Goal: Understand process/instructions

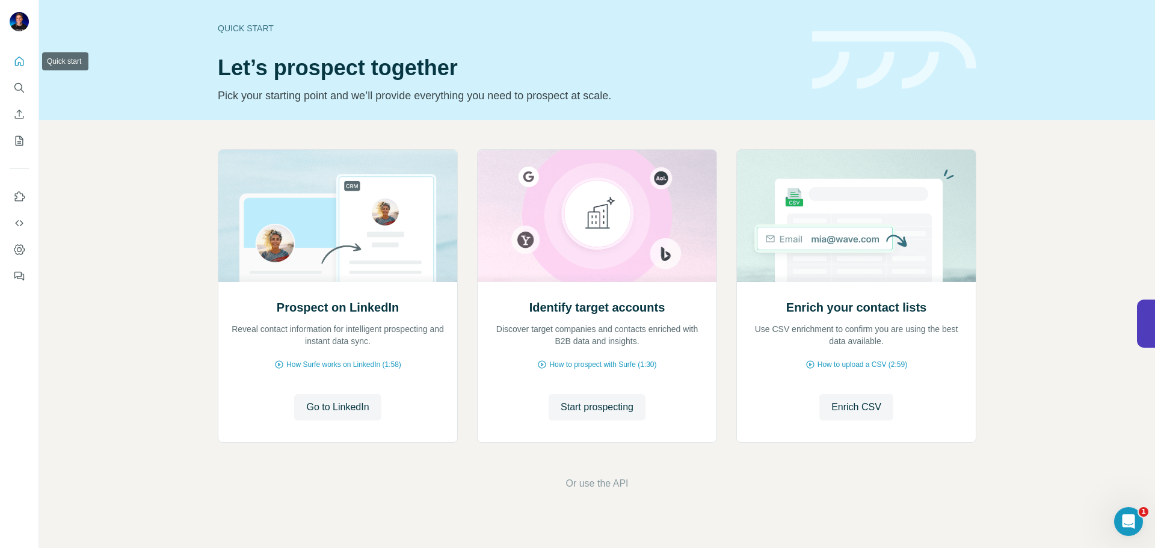
click at [23, 55] on icon "Quick start" at bounding box center [19, 61] width 12 height 12
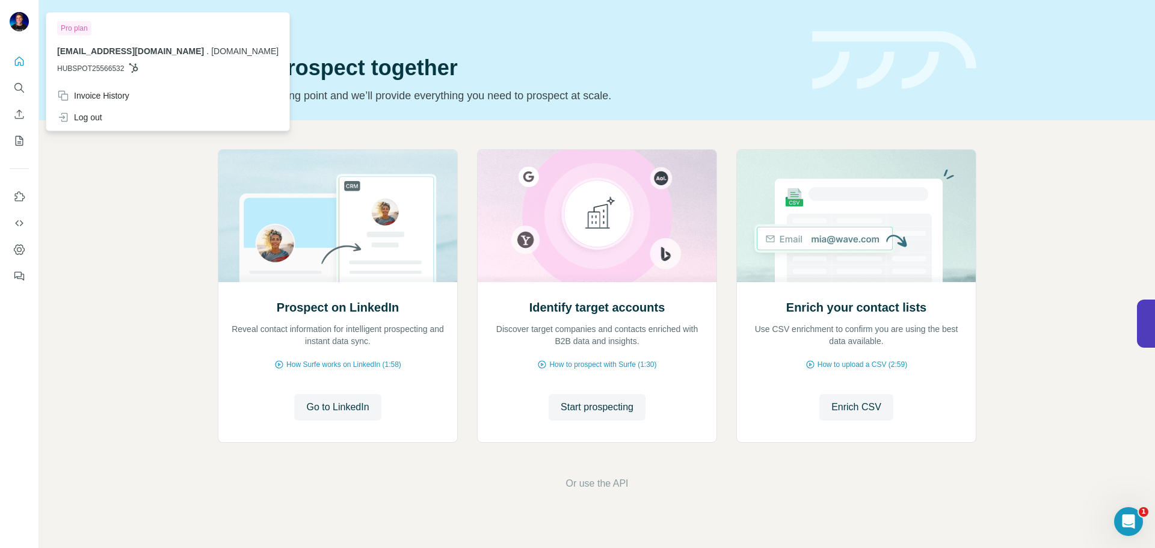
click at [11, 13] on div at bounding box center [19, 23] width 19 height 22
click at [17, 67] on icon "Quick start" at bounding box center [19, 61] width 12 height 12
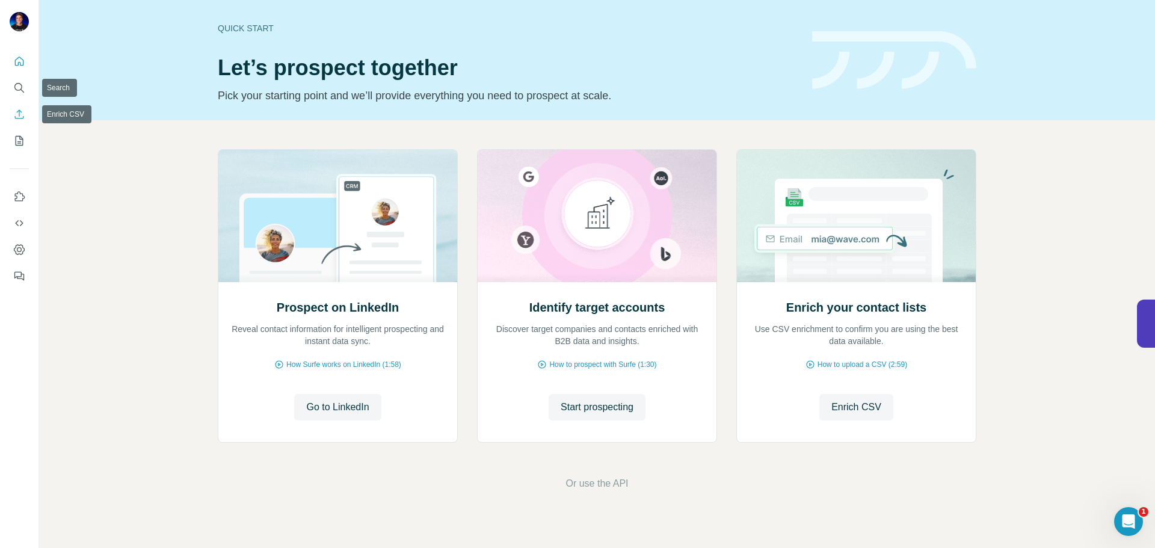
click at [17, 108] on button "Enrich CSV" at bounding box center [19, 114] width 19 height 22
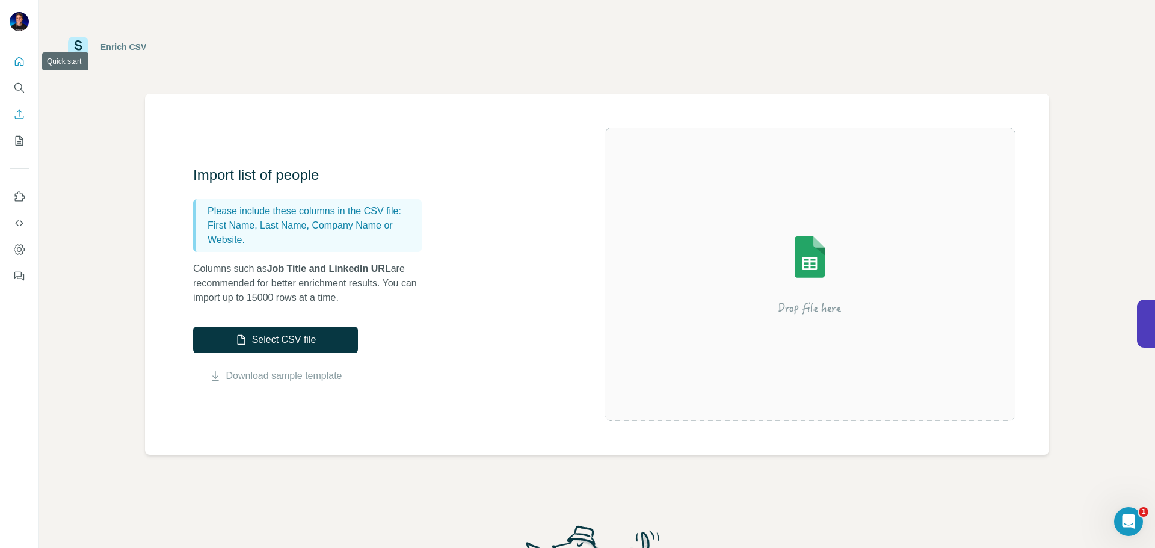
click at [14, 58] on icon "Quick start" at bounding box center [19, 61] width 12 height 12
